Goal: Task Accomplishment & Management: Manage account settings

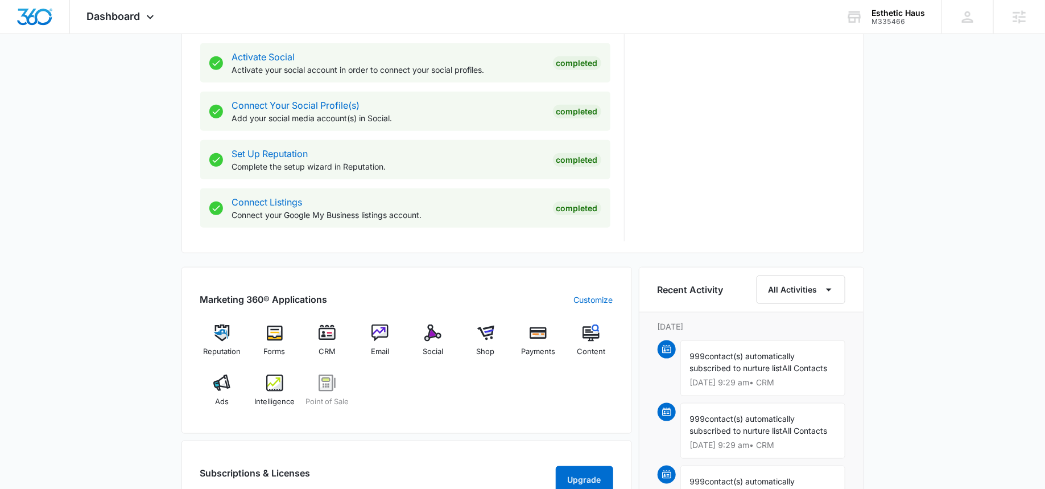
scroll to position [501, 0]
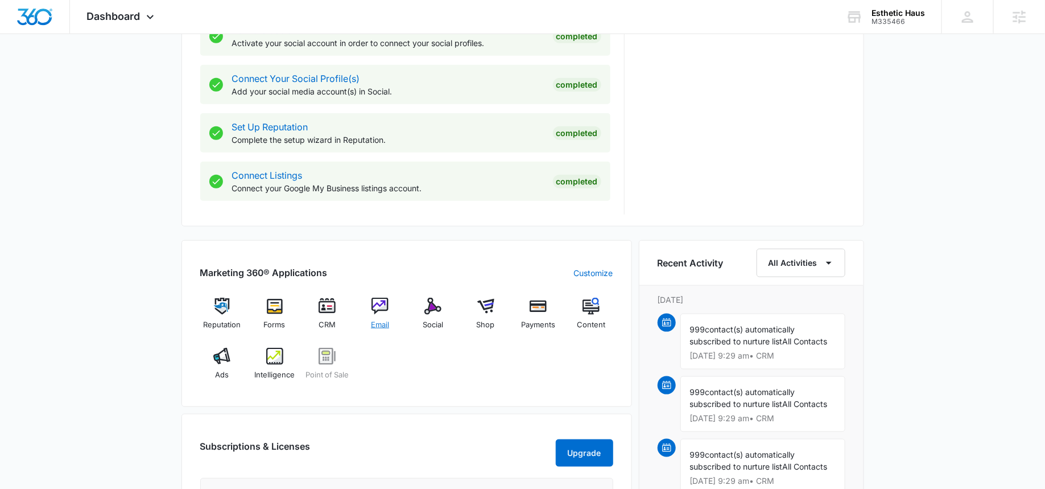
click at [380, 303] on img at bounding box center [380, 306] width 17 height 17
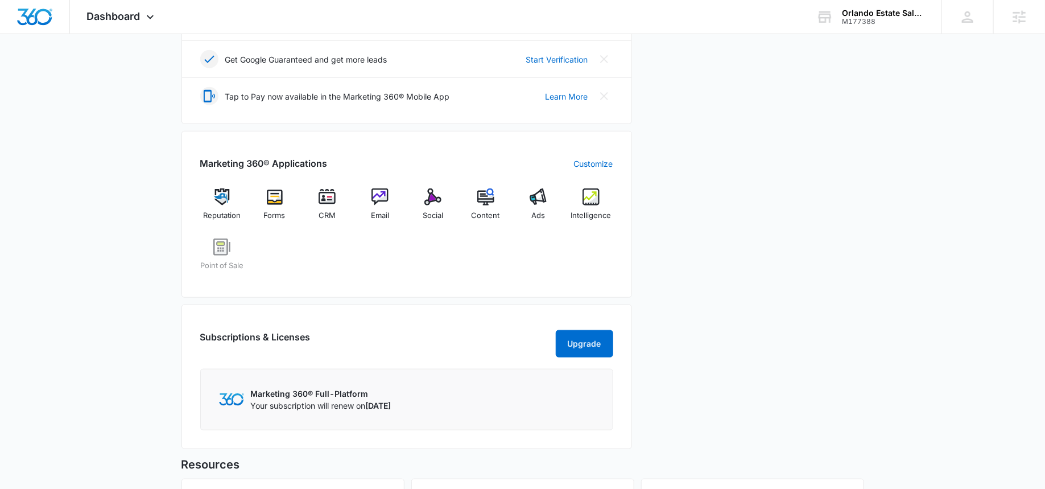
scroll to position [353, 0]
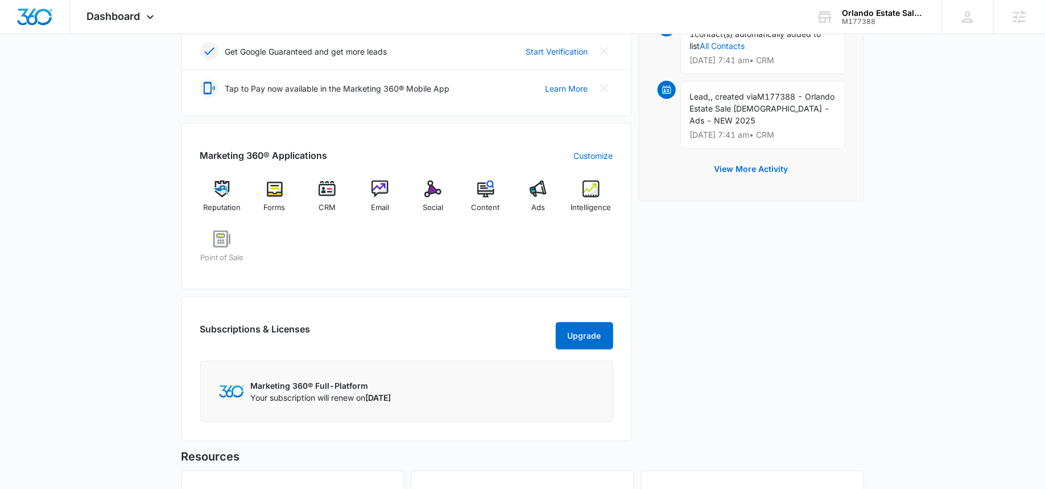
click at [543, 175] on div "Marketing 360® Applications Customize Reputation Forms CRM Email Social Content…" at bounding box center [406, 206] width 451 height 167
click at [539, 183] on img at bounding box center [538, 188] width 17 height 17
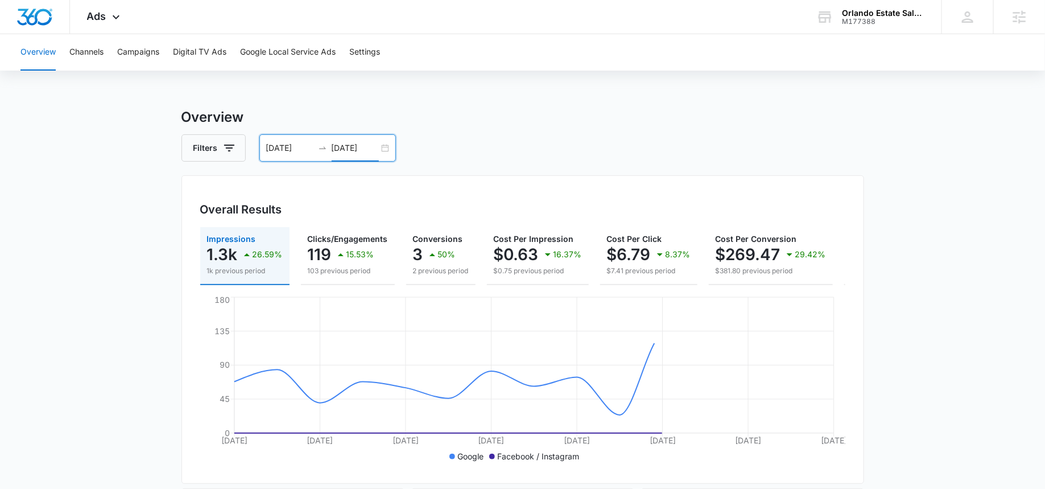
click at [356, 147] on input "09/07/2025" at bounding box center [355, 148] width 47 height 13
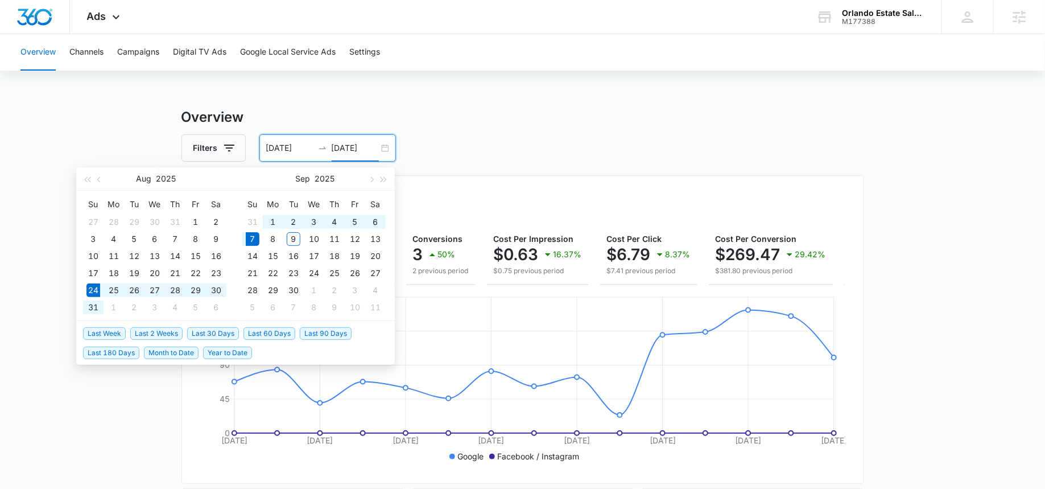
type input "09/07/2025"
click at [162, 335] on span "Last 2 Weeks" at bounding box center [156, 333] width 52 height 13
type input "08/26/2025"
type input "09/09/2025"
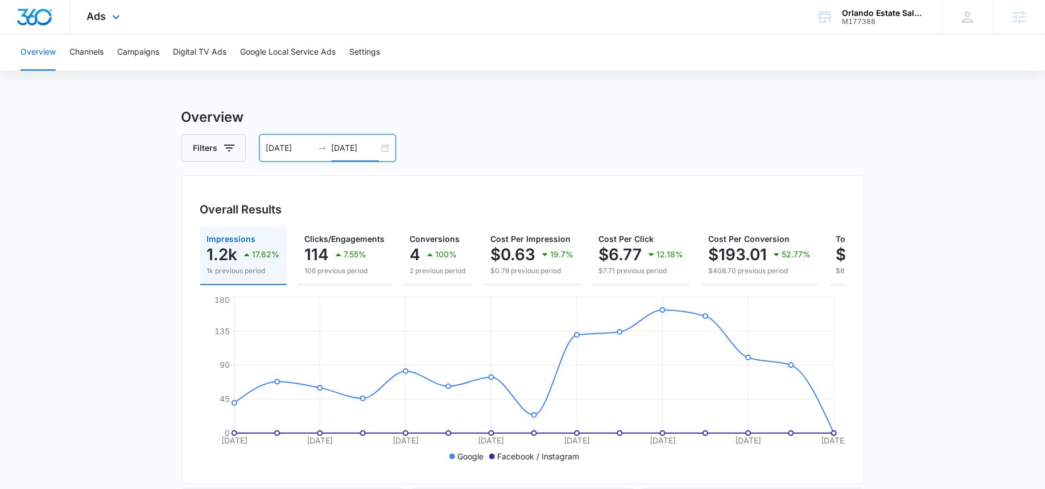
click at [106, 26] on div "Ads Apps Reputation Forms CRM Email Social POS Content Ads Intelligence Files B…" at bounding box center [105, 17] width 70 height 34
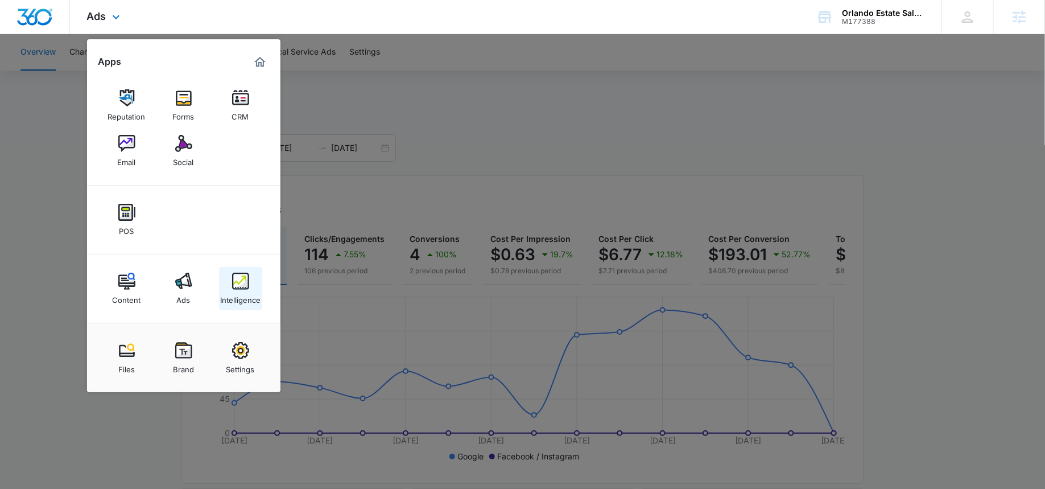
click at [235, 293] on div "Intelligence" at bounding box center [240, 297] width 40 height 15
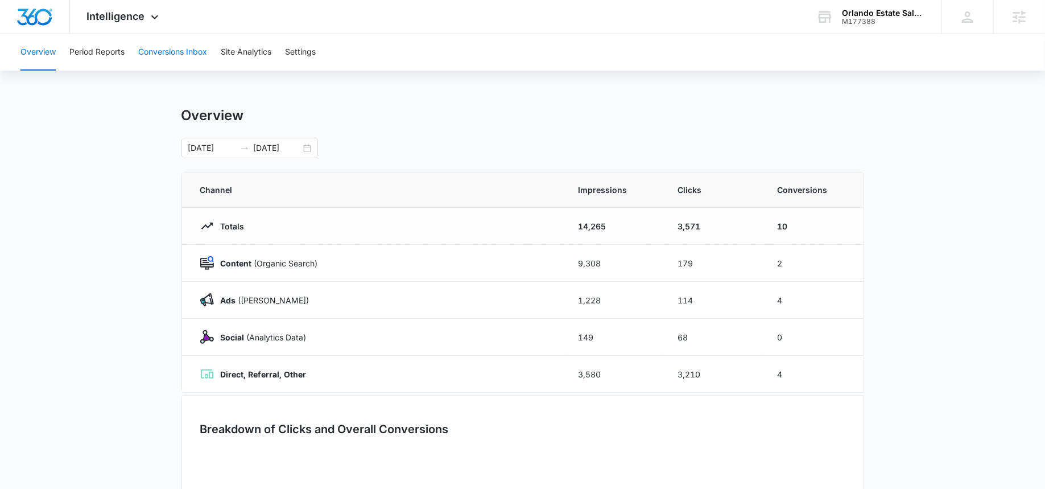
click at [188, 52] on button "Conversions Inbox" at bounding box center [172, 52] width 69 height 36
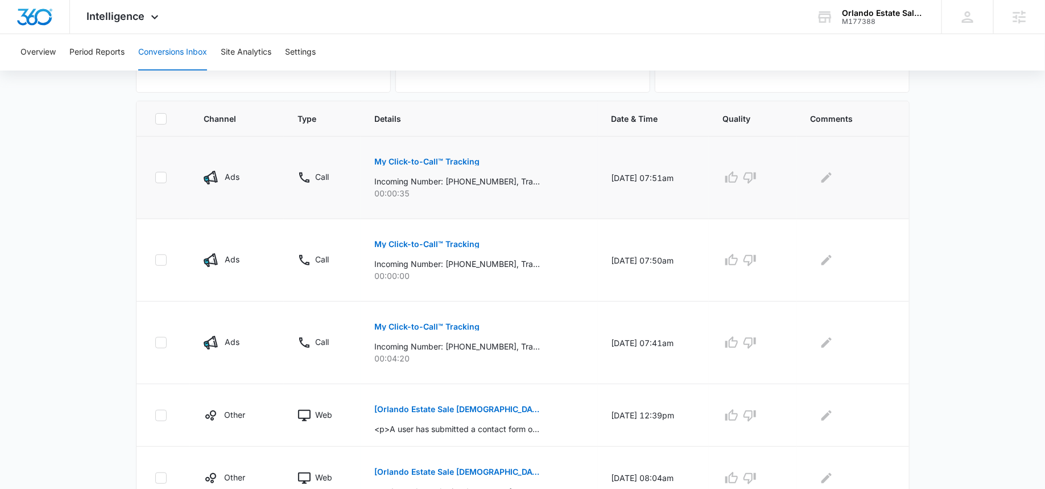
scroll to position [227, 0]
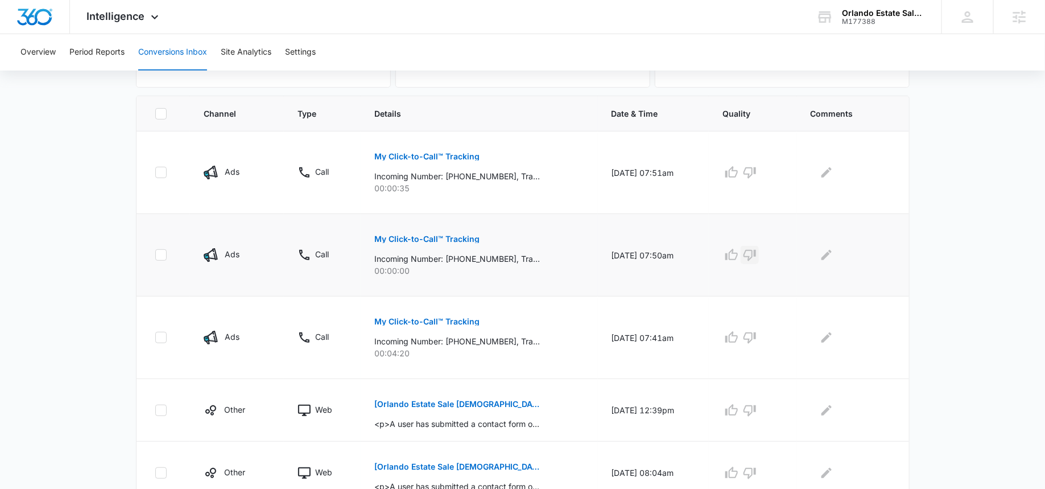
click at [752, 252] on icon "button" at bounding box center [750, 255] width 13 height 11
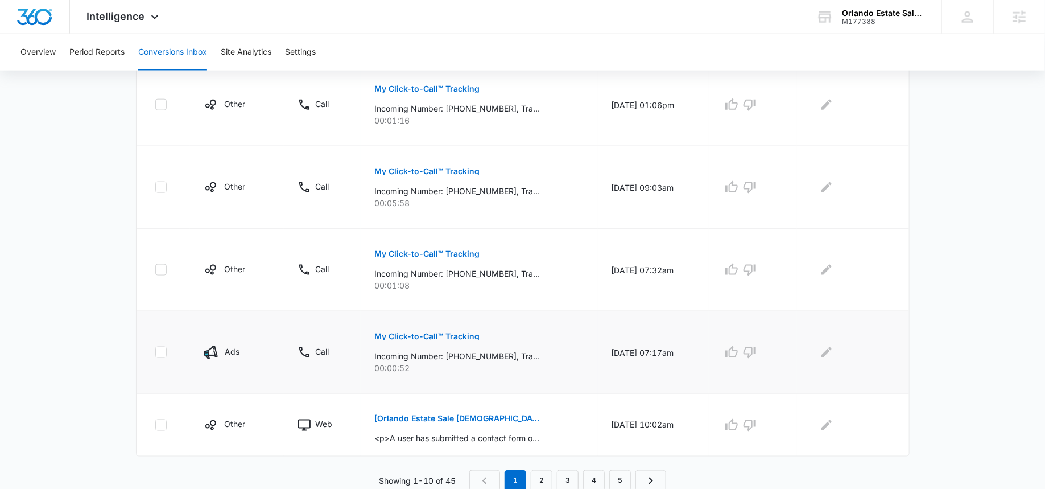
scroll to position [0, 0]
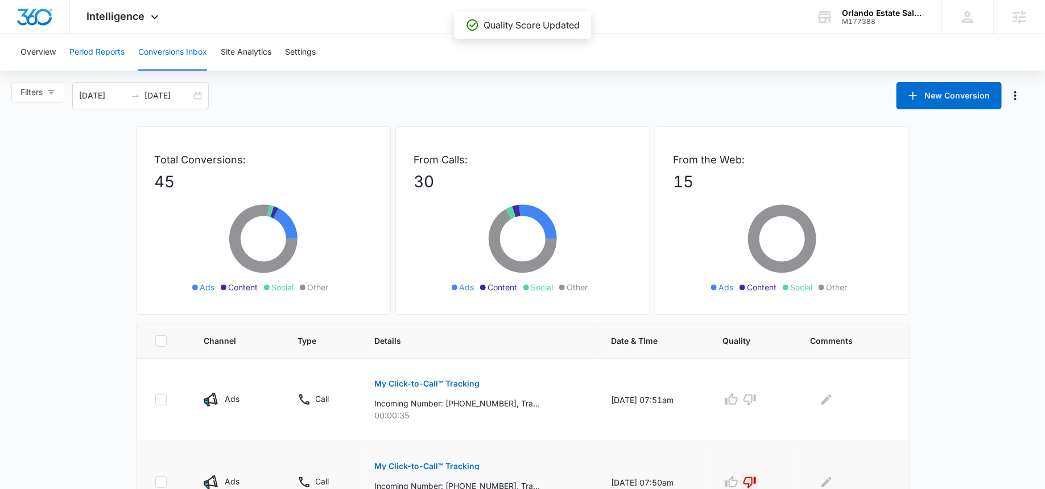
click at [81, 60] on button "Period Reports" at bounding box center [96, 52] width 55 height 36
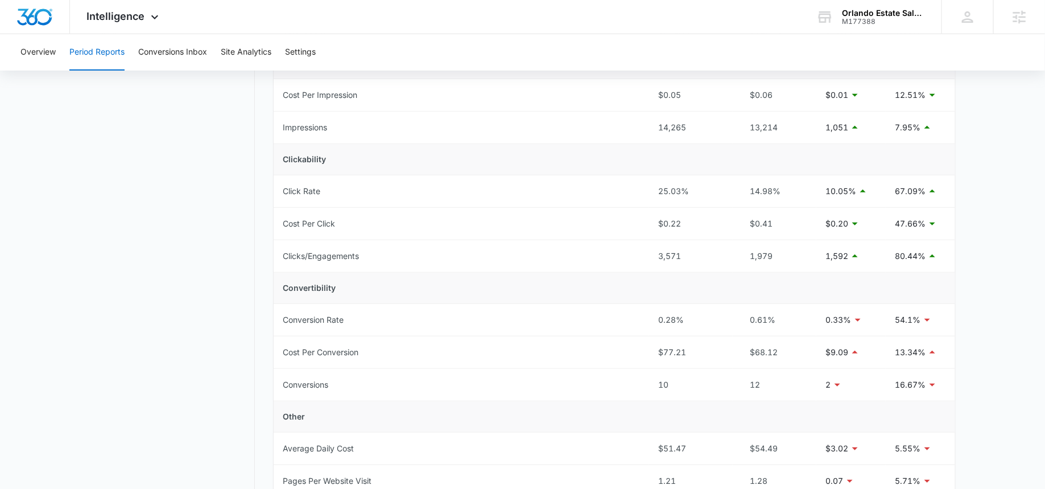
scroll to position [191, 0]
click at [125, 23] on div "Intelligence Apps Reputation Forms CRM Email Social POS Content Ads Intelligenc…" at bounding box center [124, 17] width 109 height 34
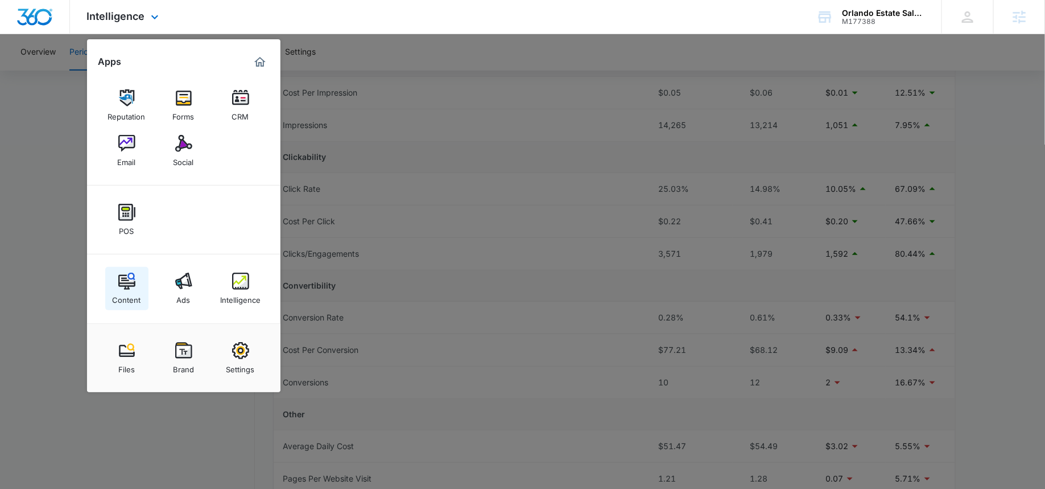
click at [126, 275] on img at bounding box center [126, 281] width 17 height 17
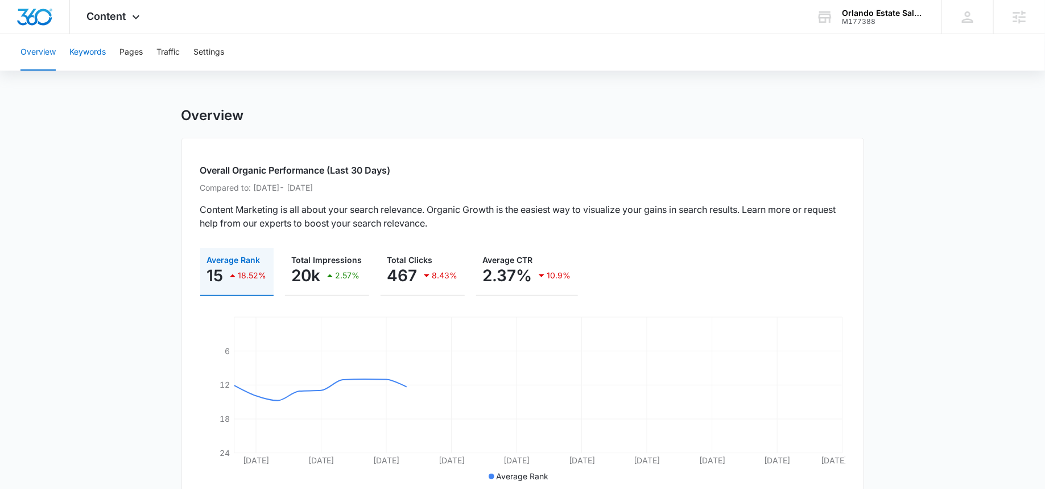
click at [85, 53] on button "Keywords" at bounding box center [87, 52] width 36 height 36
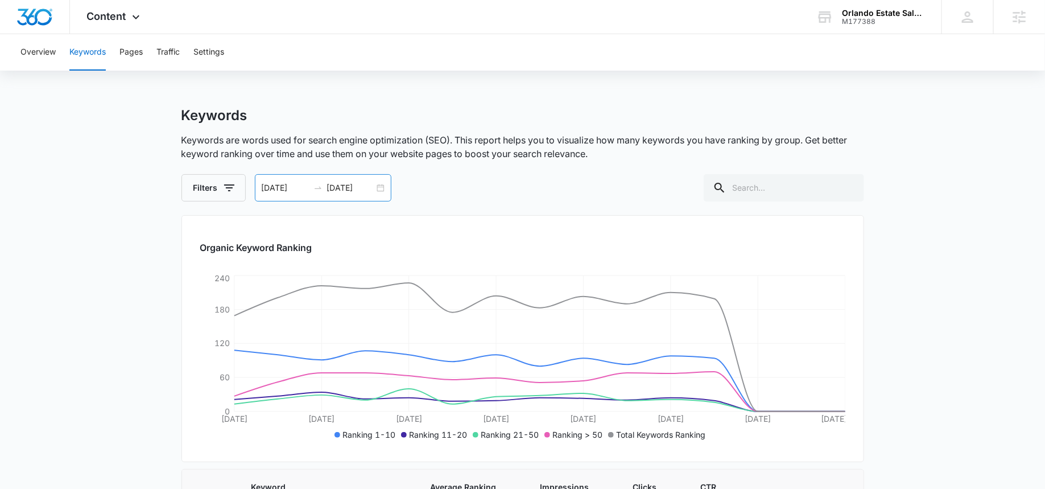
click at [340, 187] on input "09/09/2025" at bounding box center [350, 187] width 47 height 13
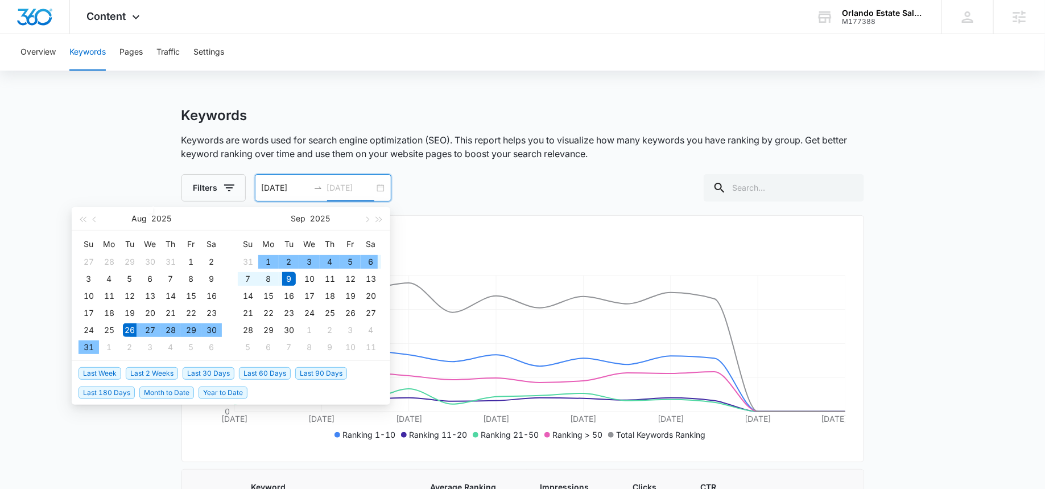
type input "09/09/2025"
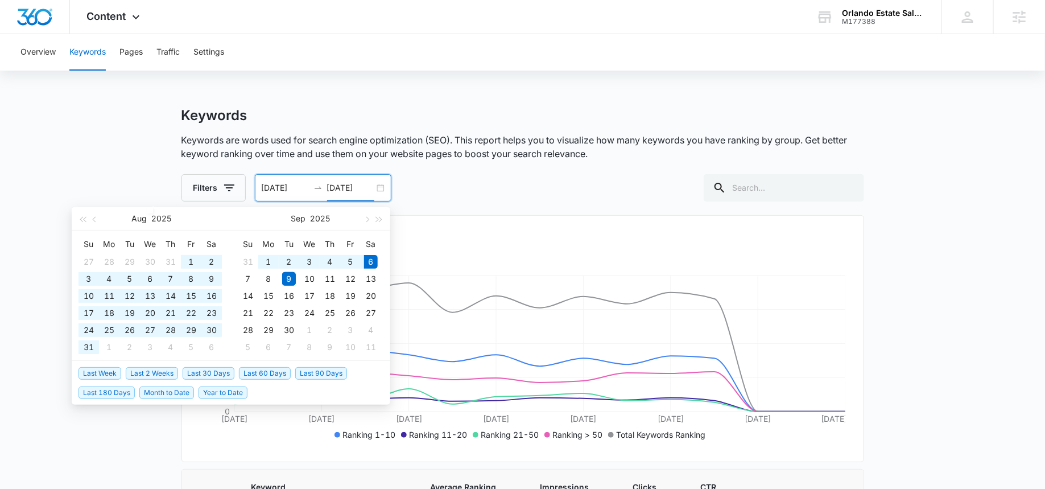
click at [256, 370] on span "Last 60 Days" at bounding box center [265, 373] width 52 height 13
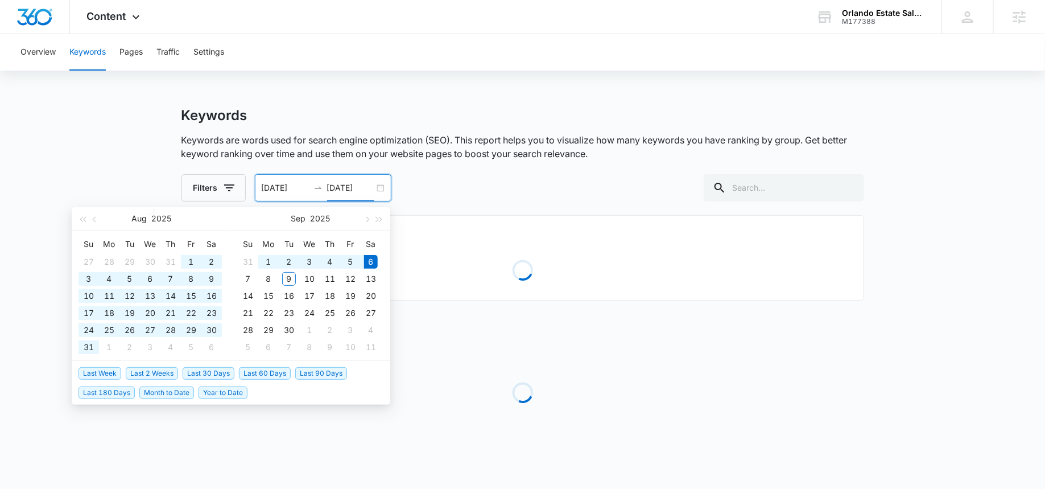
type input "07/08/2025"
type input "09/06/2025"
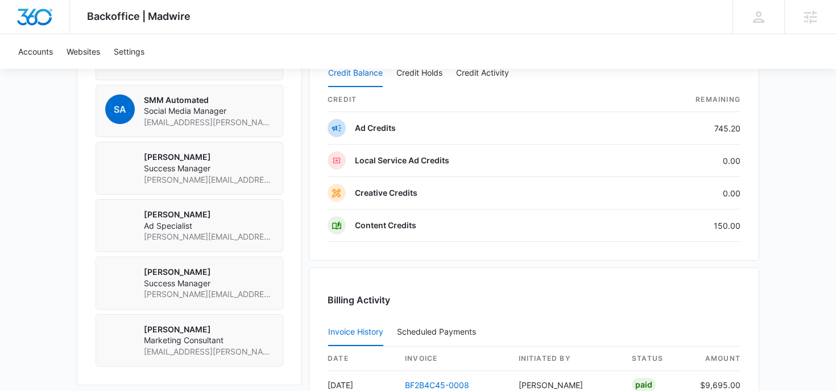
scroll to position [876, 0]
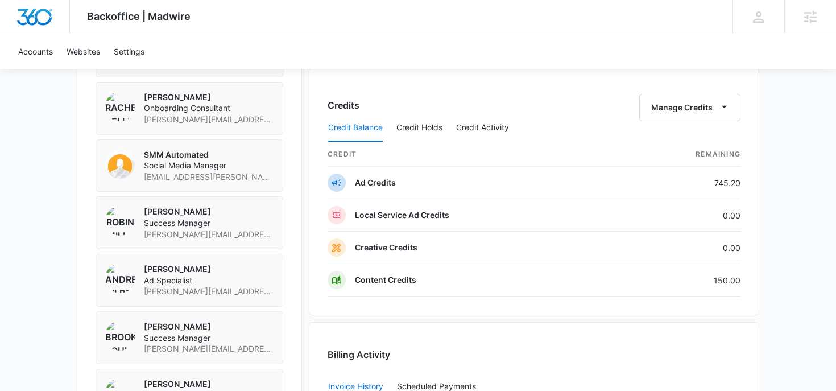
click at [672, 114] on div "Credit Balance Credit Holds Credit Activity" at bounding box center [534, 128] width 413 height 28
click at [673, 112] on button "Manage Credits" at bounding box center [689, 107] width 101 height 27
click at [675, 142] on div "Transfer Credits" at bounding box center [684, 144] width 60 height 8
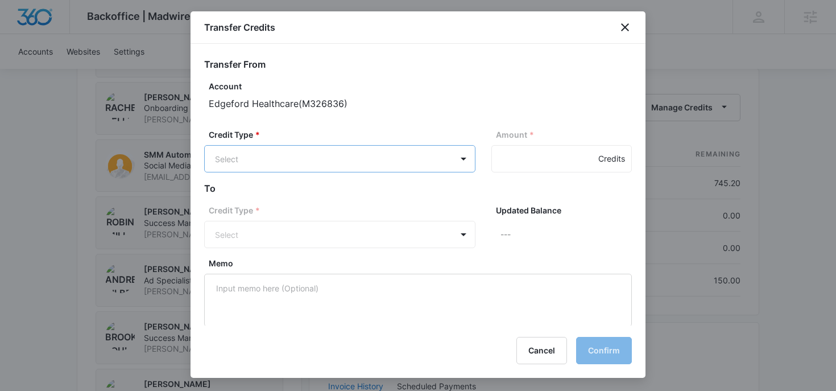
click at [412, 162] on body "Backoffice | Madwire Apps Settings RM [PERSON_NAME] [PERSON_NAME][EMAIL_ADDRESS…" at bounding box center [418, 28] width 836 height 1809
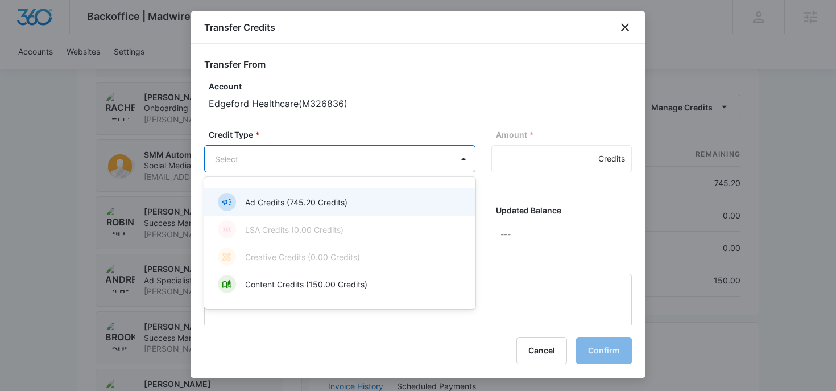
click at [356, 199] on div "Ad Credits (745.20 Credits)" at bounding box center [339, 202] width 242 height 18
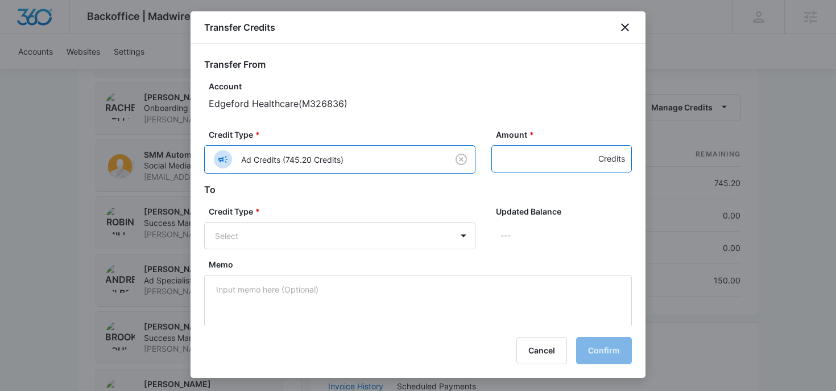
click at [517, 160] on input "Amount *" at bounding box center [562, 158] width 141 height 27
type input "50"
click at [430, 236] on body "Backoffice | Madwire Apps Settings RM [PERSON_NAME] [PERSON_NAME][EMAIL_ADDRESS…" at bounding box center [418, 28] width 836 height 1809
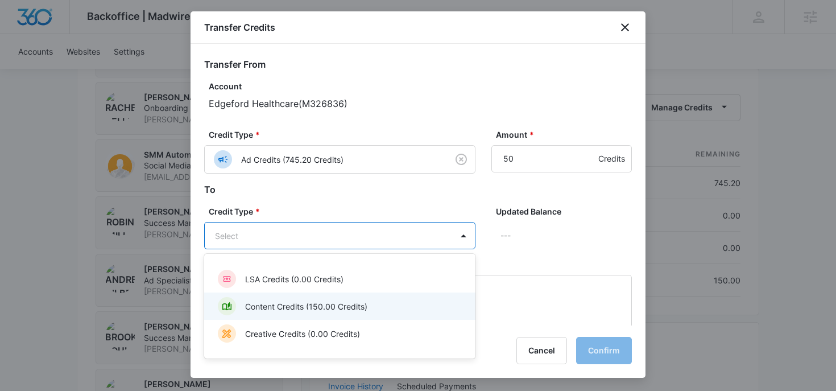
click at [392, 312] on div "Content Credits (150.00 Credits)" at bounding box center [339, 306] width 242 height 18
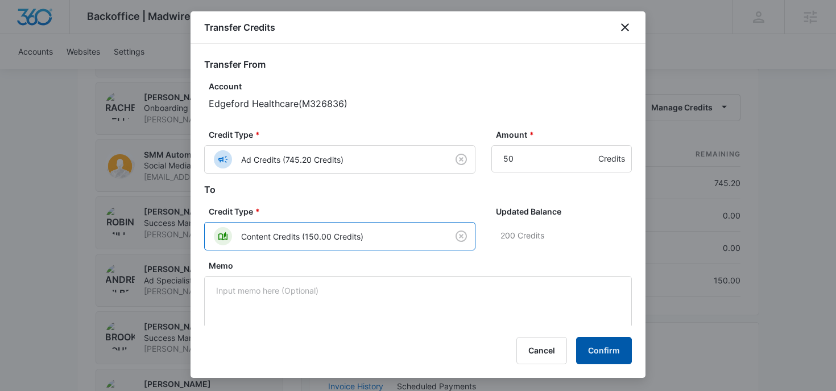
click at [608, 350] on button "Confirm" at bounding box center [604, 350] width 56 height 27
